Goal: Transaction & Acquisition: Book appointment/travel/reservation

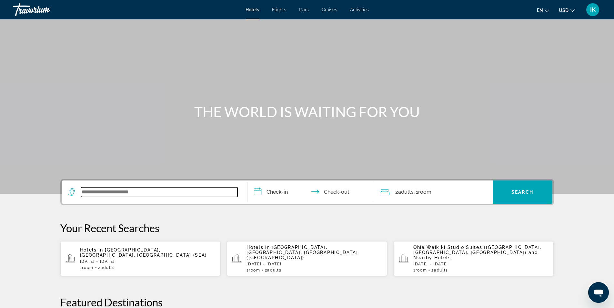
click at [165, 192] on input "Search widget" at bounding box center [159, 192] width 156 height 10
click at [107, 189] on input "Search widget" at bounding box center [159, 192] width 156 height 10
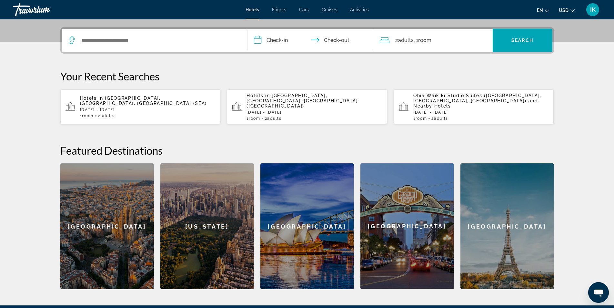
scroll to position [158, 0]
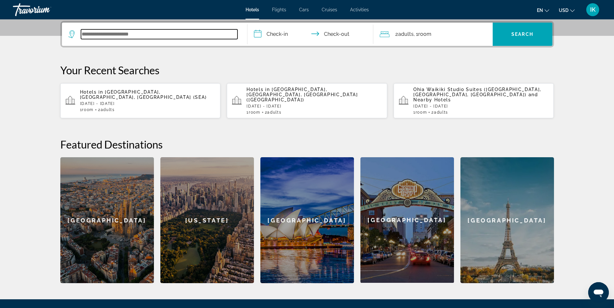
drag, startPoint x: 107, startPoint y: 188, endPoint x: 86, endPoint y: 31, distance: 157.8
paste input "**********"
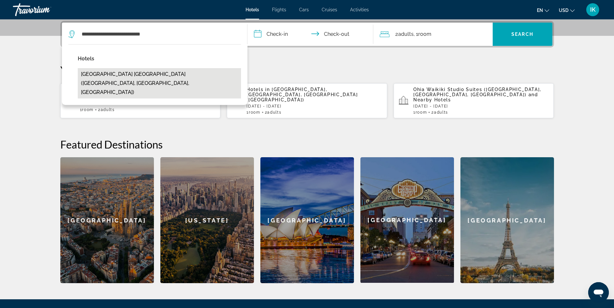
click at [116, 76] on button "[GEOGRAPHIC_DATA] [GEOGRAPHIC_DATA] ([GEOGRAPHIC_DATA], [GEOGRAPHIC_DATA], [GEO…" at bounding box center [159, 83] width 163 height 30
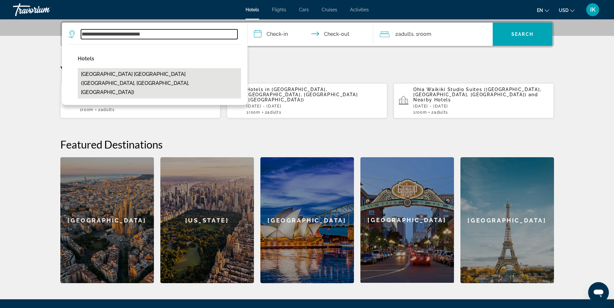
type input "**********"
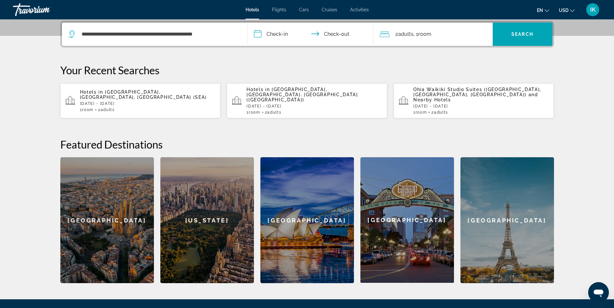
click at [282, 30] on input "**********" at bounding box center [311, 35] width 128 height 25
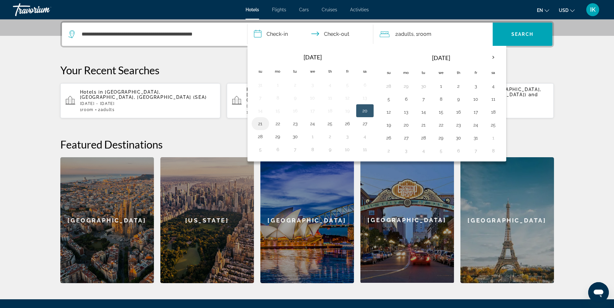
click at [260, 125] on button "21" at bounding box center [260, 123] width 10 height 9
click at [332, 122] on button "25" at bounding box center [330, 123] width 10 height 9
type input "**********"
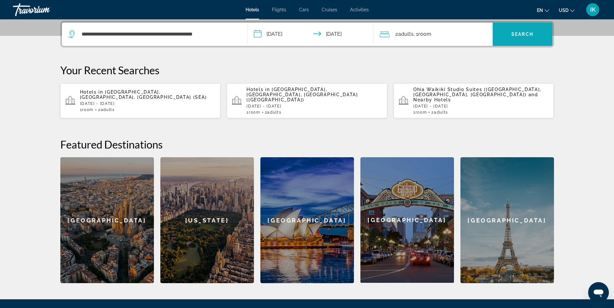
click at [539, 26] on span "Search widget" at bounding box center [523, 34] width 60 height 23
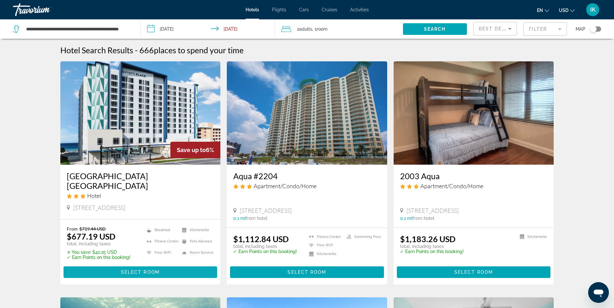
click at [170, 264] on span "Main content" at bounding box center [141, 271] width 154 height 15
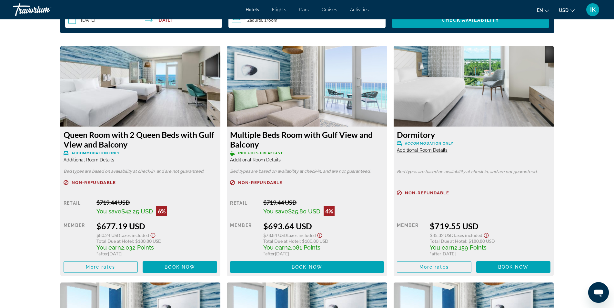
scroll to position [839, 0]
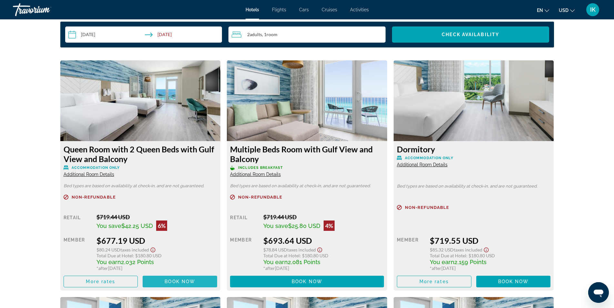
click at [195, 279] on span "Book now" at bounding box center [180, 281] width 31 height 5
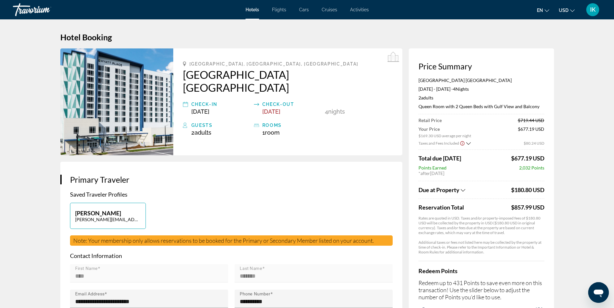
click at [464, 190] on icon "Show Taxes and Fees breakdown" at bounding box center [463, 189] width 5 height 5
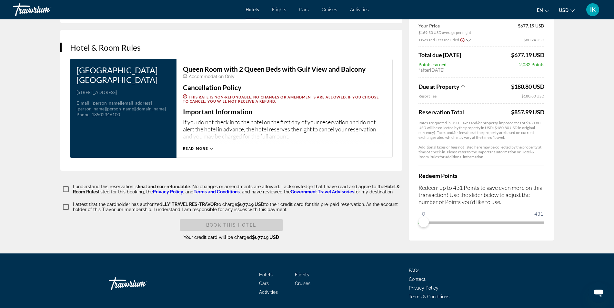
scroll to position [803, 0]
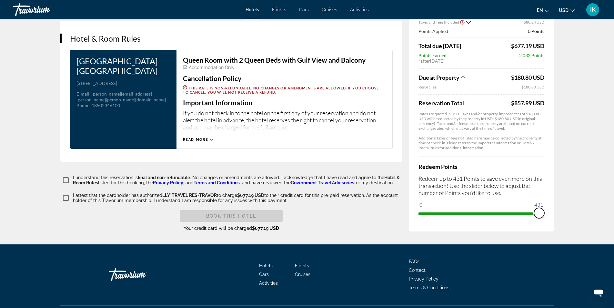
drag, startPoint x: 420, startPoint y: 197, endPoint x: 542, endPoint y: 195, distance: 122.3
click at [542, 208] on span "ngx-slider" at bounding box center [539, 213] width 10 height 10
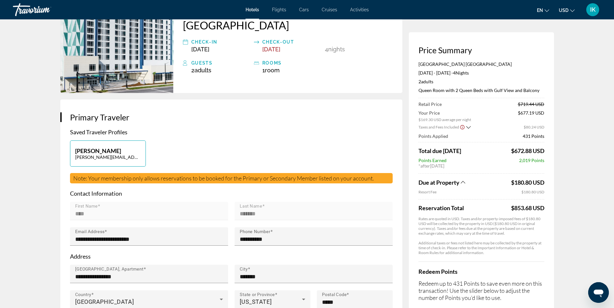
scroll to position [0, 0]
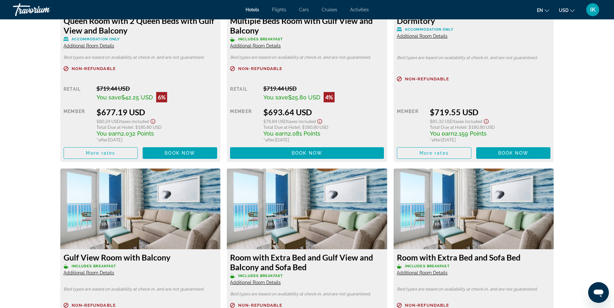
scroll to position [968, 0]
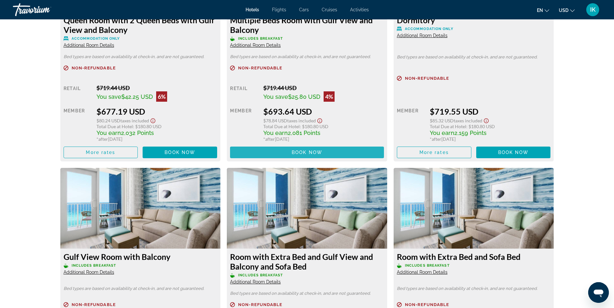
click at [317, 150] on span "Book now" at bounding box center [307, 152] width 31 height 5
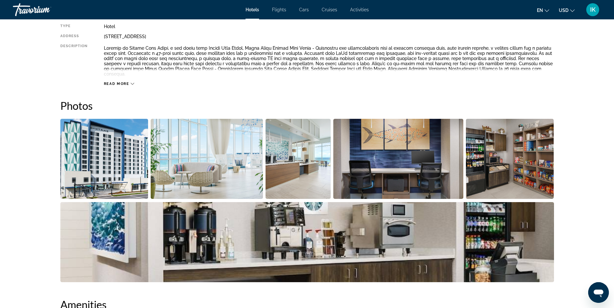
scroll to position [258, 0]
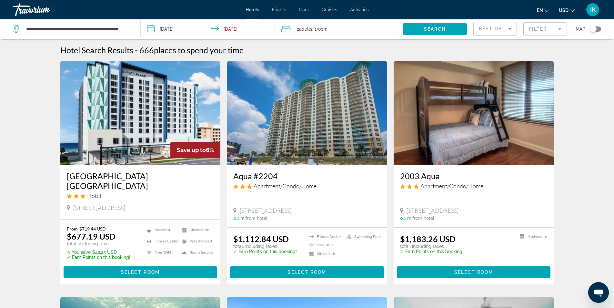
click at [315, 141] on img "Main content" at bounding box center [307, 112] width 160 height 103
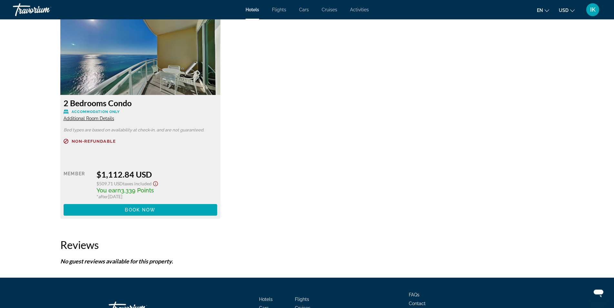
scroll to position [948, 0]
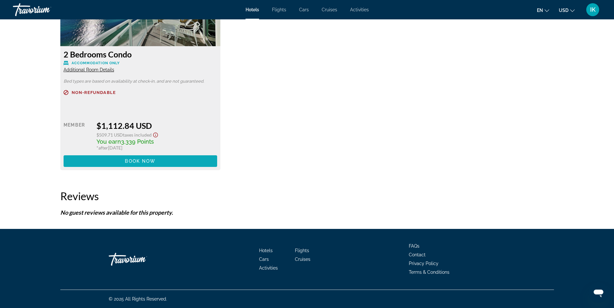
click at [122, 161] on span "Main content" at bounding box center [141, 160] width 154 height 15
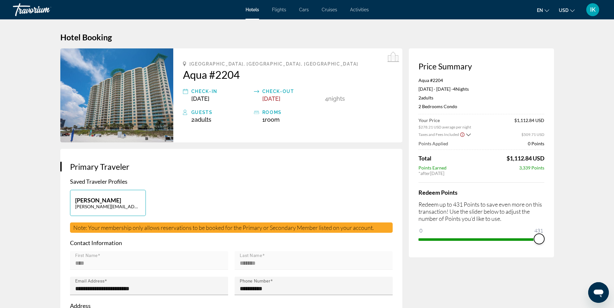
drag, startPoint x: 425, startPoint y: 229, endPoint x: 561, endPoint y: 248, distance: 137.5
click at [469, 135] on icon "Show Taxes and Fees breakdown" at bounding box center [468, 134] width 5 height 3
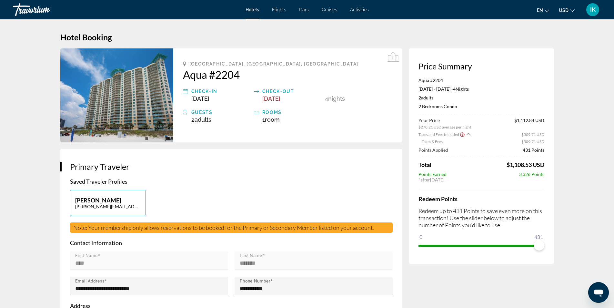
click at [468, 135] on icon "Show Taxes and Fees breakdown" at bounding box center [468, 133] width 5 height 5
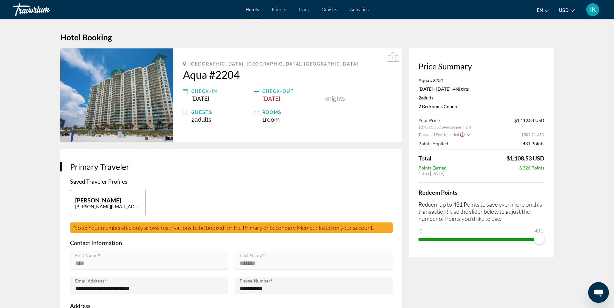
click at [468, 135] on icon "Show Taxes and Fees breakdown" at bounding box center [468, 134] width 5 height 5
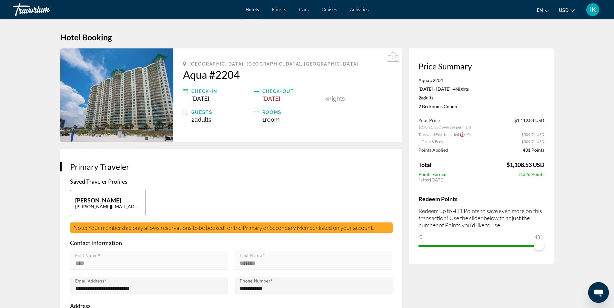
click at [329, 11] on span "Cruises" at bounding box center [329, 9] width 15 height 5
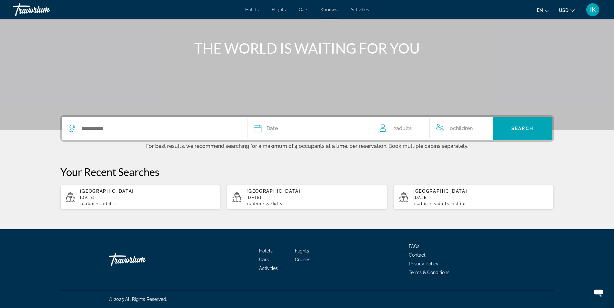
scroll to position [64, 0]
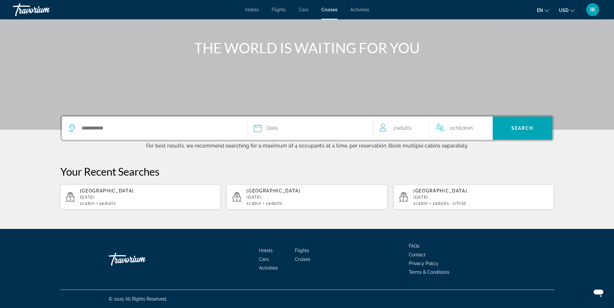
click at [274, 130] on span "Date" at bounding box center [271, 128] width 11 height 9
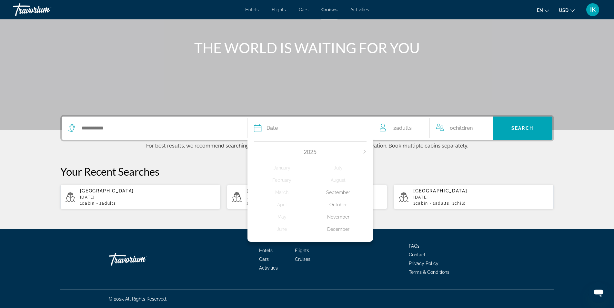
click at [366, 152] on icon "Next month" at bounding box center [365, 152] width 4 height 4
click at [281, 183] on div "February" at bounding box center [282, 180] width 56 height 12
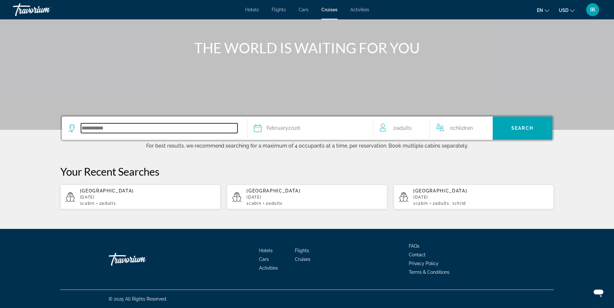
click at [104, 125] on input "Search widget" at bounding box center [159, 128] width 156 height 10
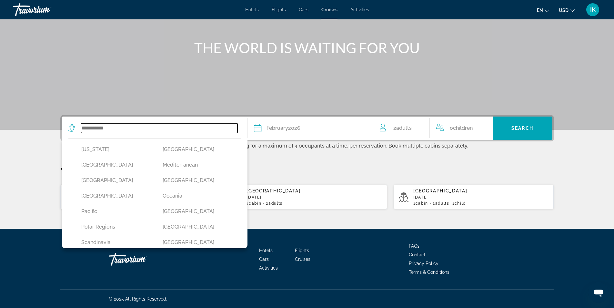
scroll to position [129, 0]
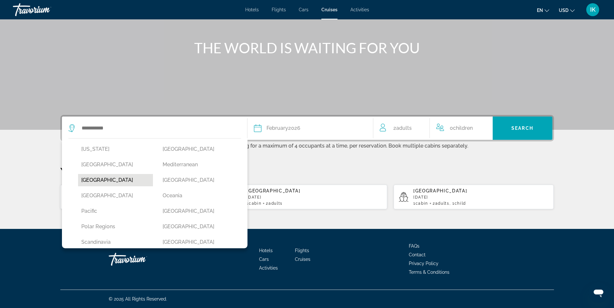
click at [102, 183] on button "[GEOGRAPHIC_DATA]" at bounding box center [115, 180] width 75 height 12
type input "******"
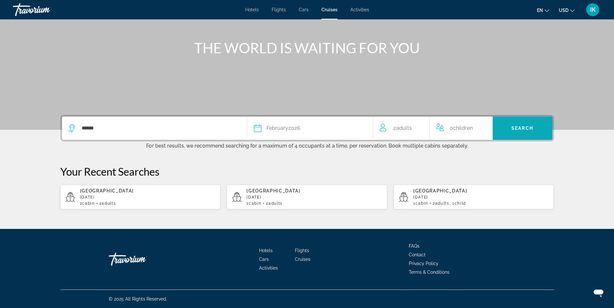
click at [543, 132] on span "Search widget" at bounding box center [523, 127] width 60 height 15
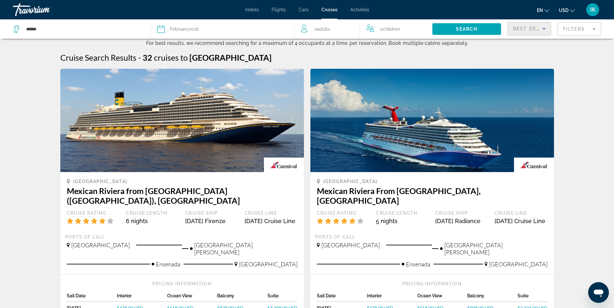
click at [540, 30] on icon "Sort by" at bounding box center [544, 29] width 8 height 8
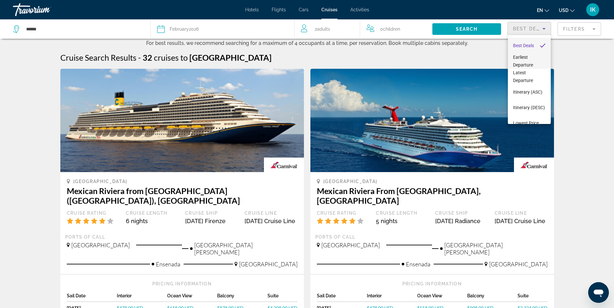
click at [527, 64] on span "Earliest Departure" at bounding box center [523, 61] width 20 height 13
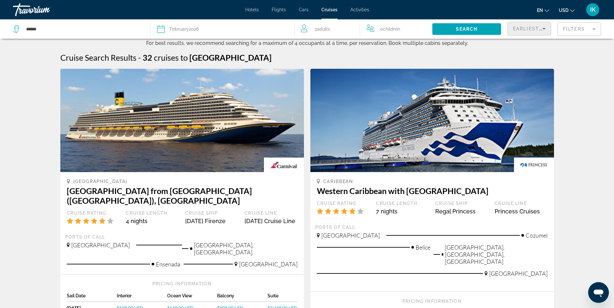
click at [536, 27] on span "Earliest Departure" at bounding box center [543, 28] width 60 height 5
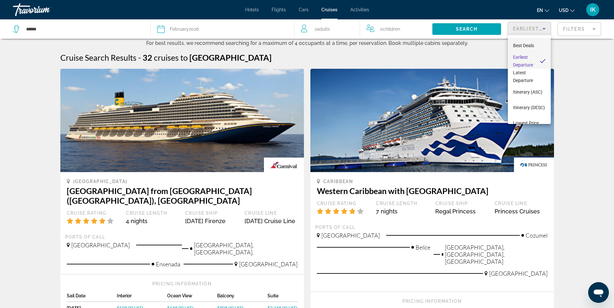
click at [530, 43] on span "Best Deals" at bounding box center [523, 45] width 21 height 5
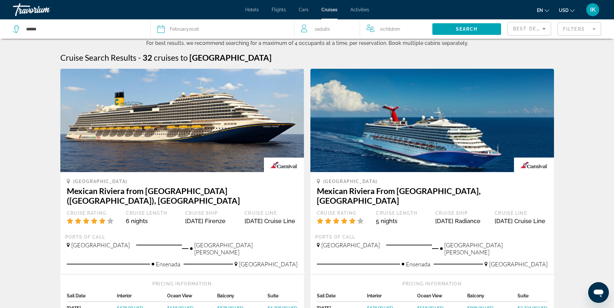
click at [576, 31] on mat-form-field "Filters" at bounding box center [579, 29] width 44 height 14
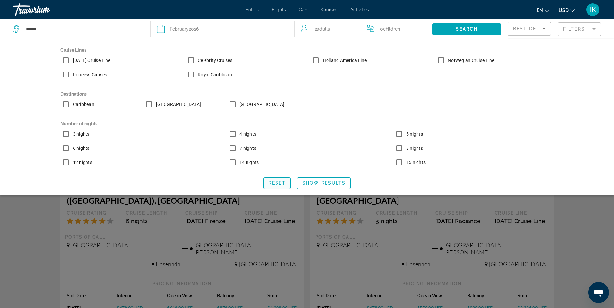
click at [280, 181] on span "Reset" at bounding box center [276, 182] width 17 height 5
click at [324, 186] on span "Search widget" at bounding box center [323, 182] width 53 height 15
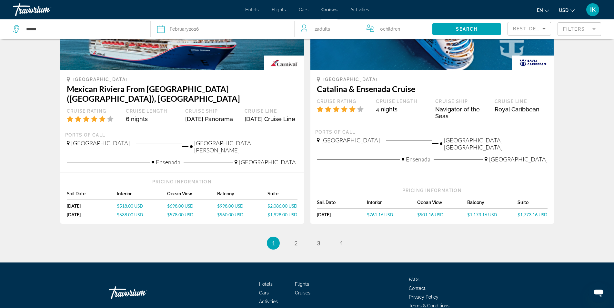
scroll to position [654, 0]
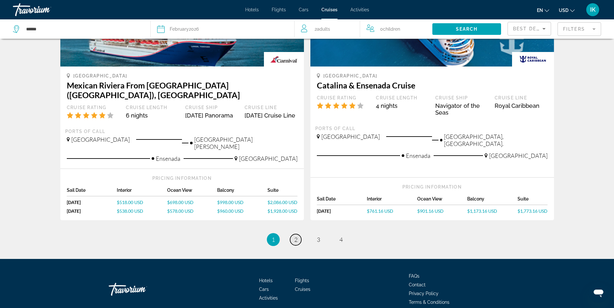
click at [299, 234] on link "page 2" at bounding box center [295, 239] width 11 height 11
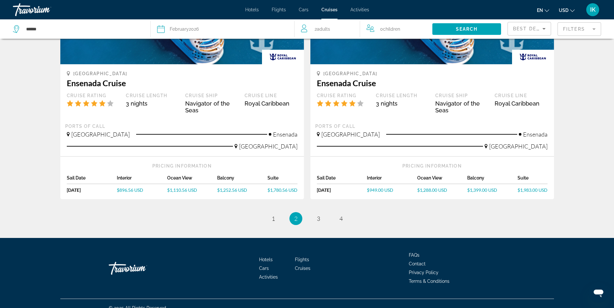
scroll to position [648, 0]
click at [320, 215] on span "3" at bounding box center [318, 218] width 3 height 7
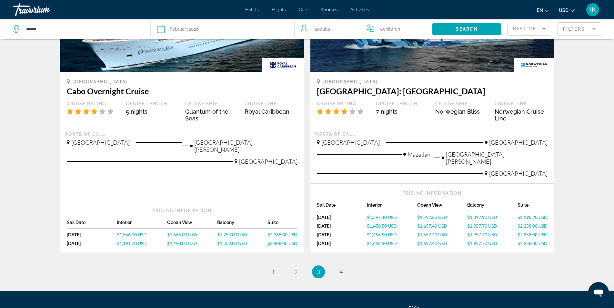
scroll to position [645, 0]
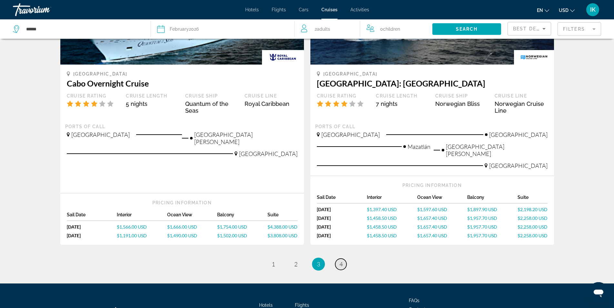
click at [344, 258] on link "page 4" at bounding box center [340, 263] width 11 height 11
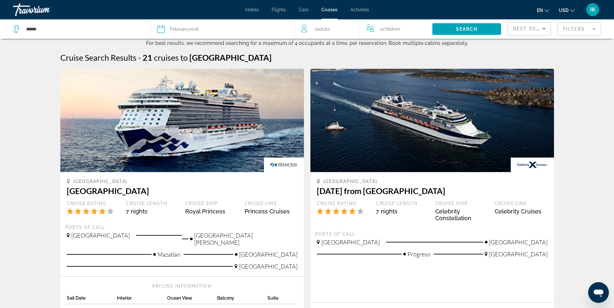
click at [541, 29] on icon "Sort by" at bounding box center [544, 29] width 8 height 8
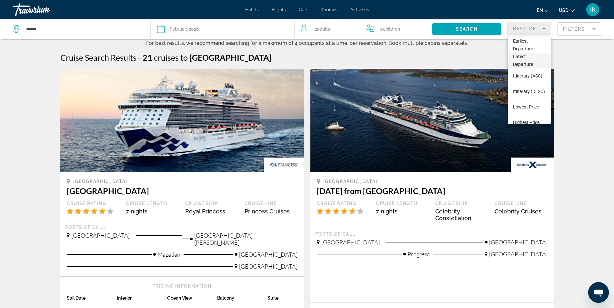
scroll to position [25, 0]
click at [526, 100] on span "Lowest Price" at bounding box center [526, 97] width 26 height 5
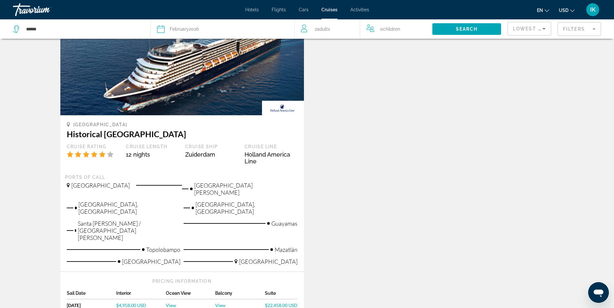
scroll to position [435, 0]
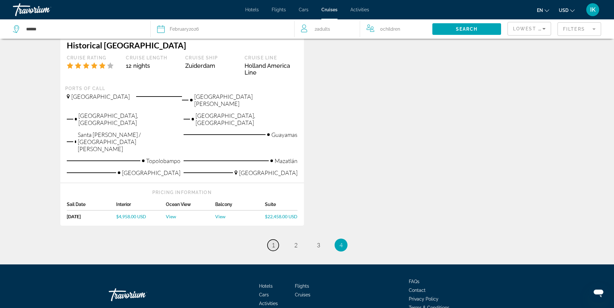
click at [273, 241] on span "1" at bounding box center [273, 244] width 3 height 7
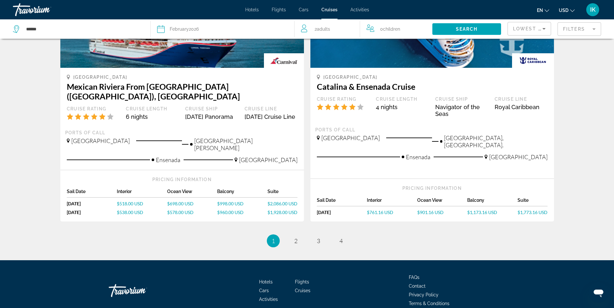
scroll to position [654, 0]
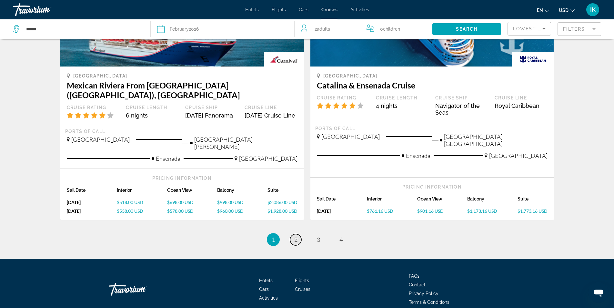
click at [296, 236] on span "2" at bounding box center [295, 239] width 3 height 7
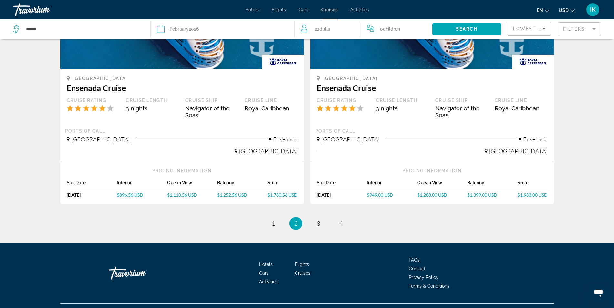
scroll to position [645, 0]
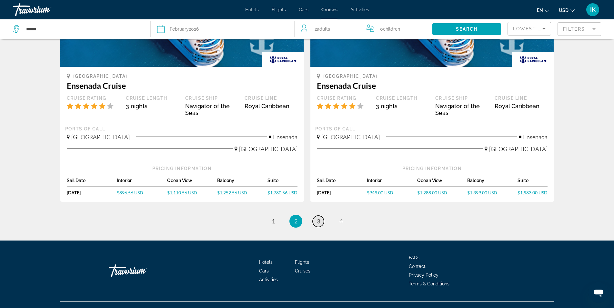
click at [315, 216] on link "page 3" at bounding box center [318, 221] width 11 height 11
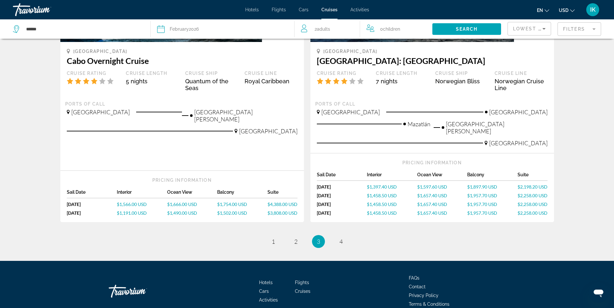
scroll to position [669, 0]
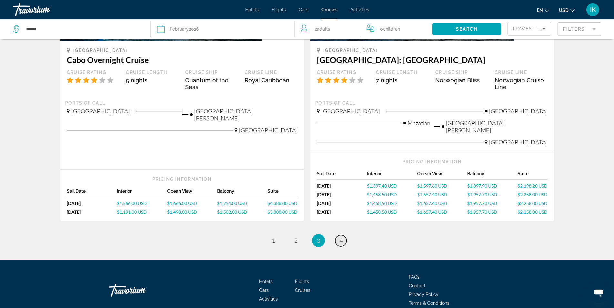
click at [341, 237] on span "4" at bounding box center [340, 240] width 3 height 7
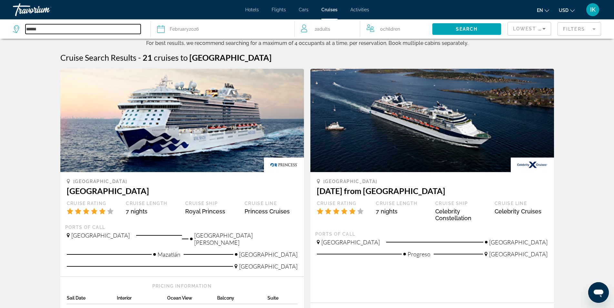
click at [30, 28] on input "******" at bounding box center [82, 29] width 115 height 10
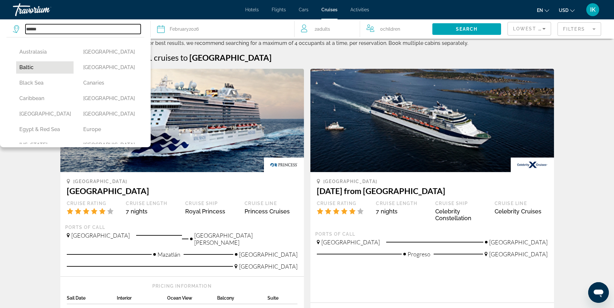
scroll to position [65, 0]
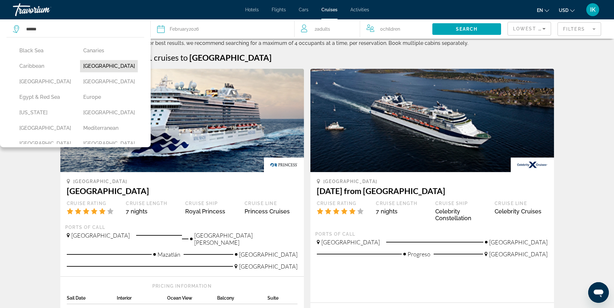
click at [104, 63] on button "[GEOGRAPHIC_DATA]" at bounding box center [108, 66] width 57 height 12
type input "**********"
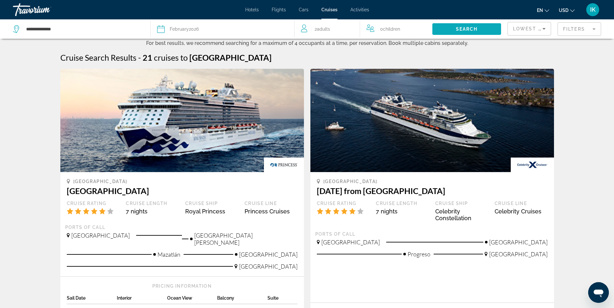
click at [463, 30] on span "Search" at bounding box center [467, 28] width 22 height 5
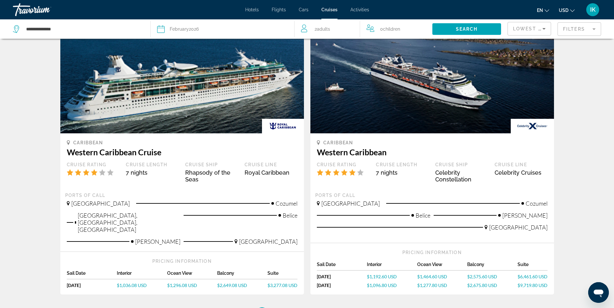
scroll to position [613, 0]
